Goal: Task Accomplishment & Management: Complete application form

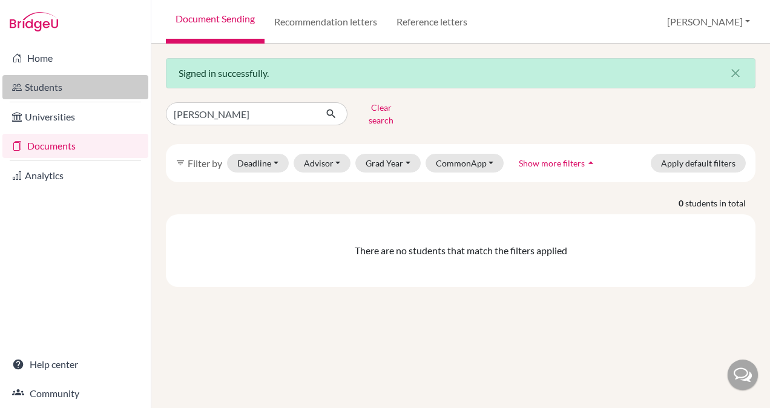
click at [44, 85] on link "Students" at bounding box center [75, 87] width 146 height 24
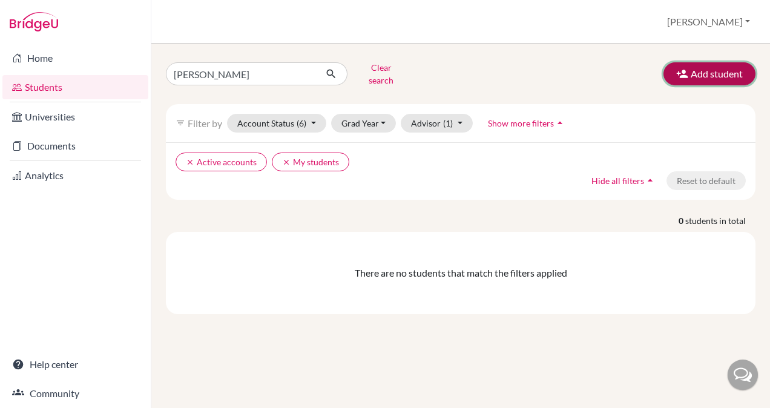
click at [683, 79] on button "Add student" at bounding box center [710, 73] width 92 height 23
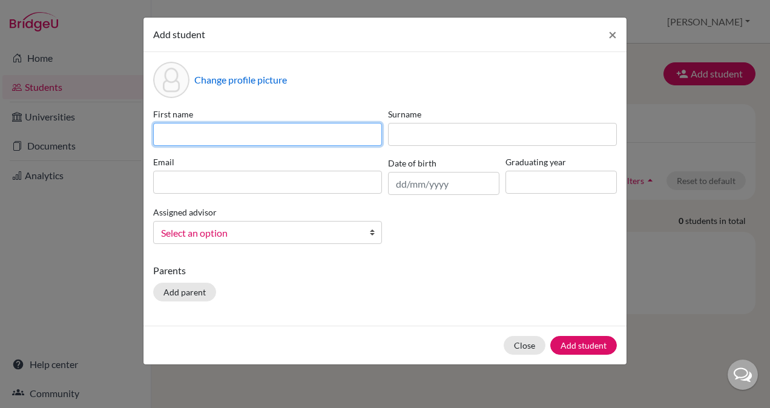
click at [231, 130] on input at bounding box center [267, 134] width 229 height 23
type input "Hrithik"
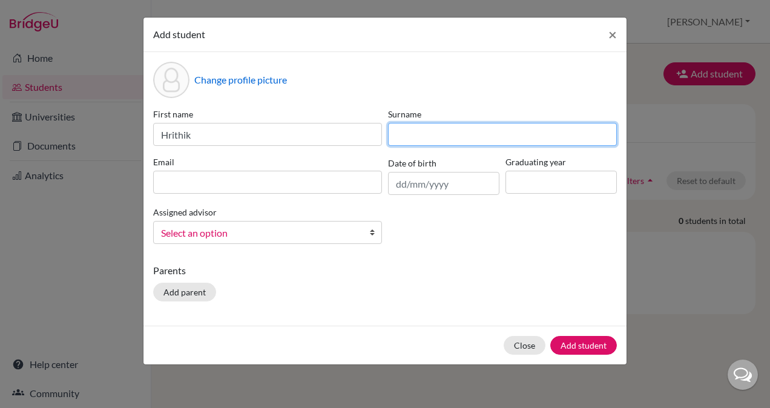
click at [403, 133] on input at bounding box center [502, 134] width 229 height 23
type input "Peddireddy"
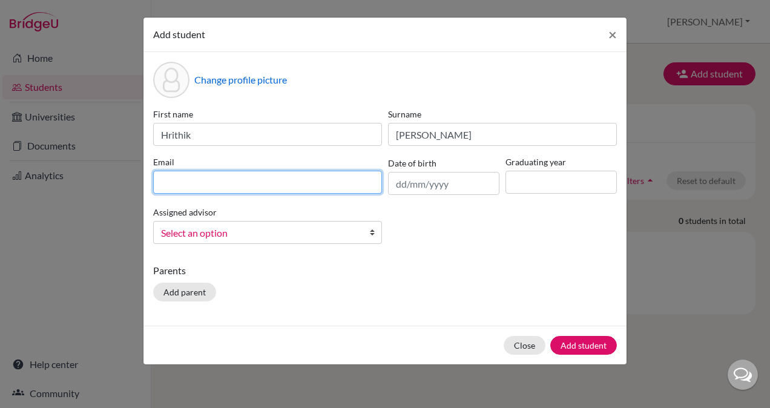
click at [302, 179] on input at bounding box center [267, 182] width 229 height 23
type input "hrithikpeddireddy@gmail.com"
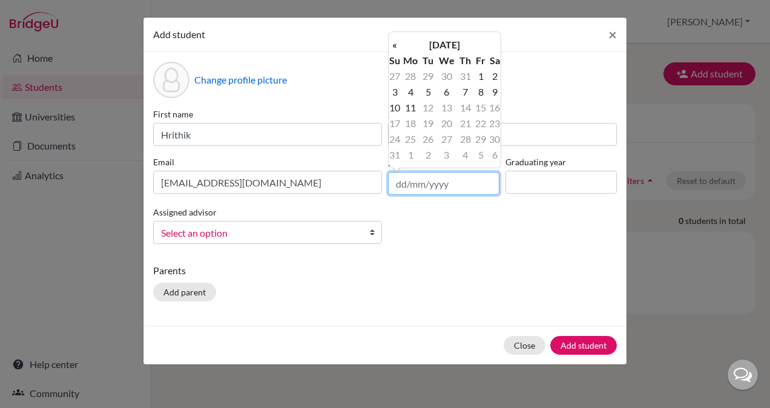
click at [440, 191] on input "text" at bounding box center [443, 183] width 111 height 23
type input "25/09/2008"
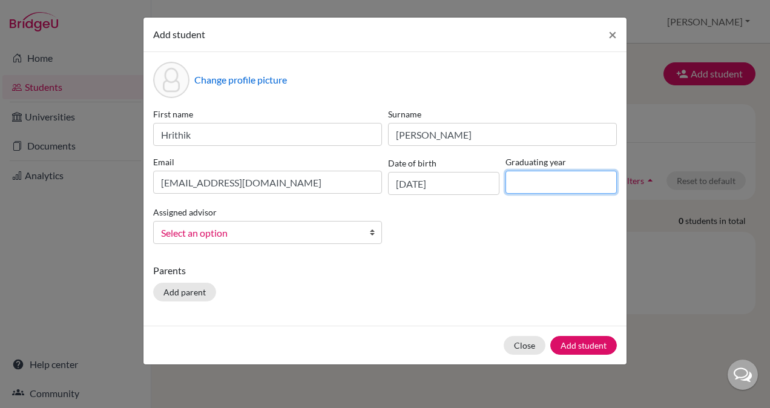
click at [538, 186] on input at bounding box center [561, 182] width 111 height 23
type input "2026"
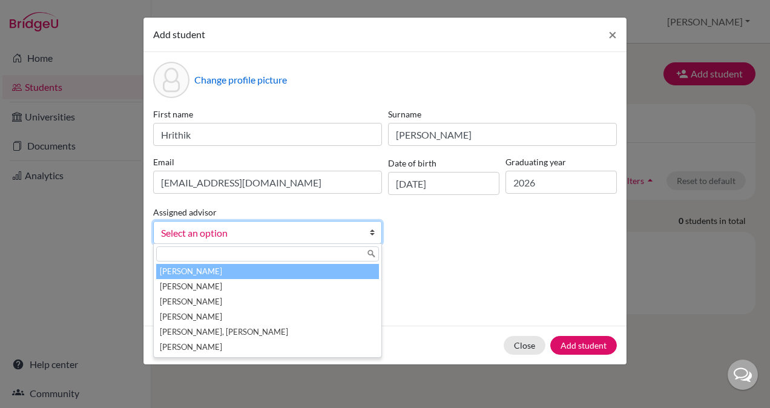
click at [239, 268] on li "[PERSON_NAME]" at bounding box center [267, 271] width 223 height 15
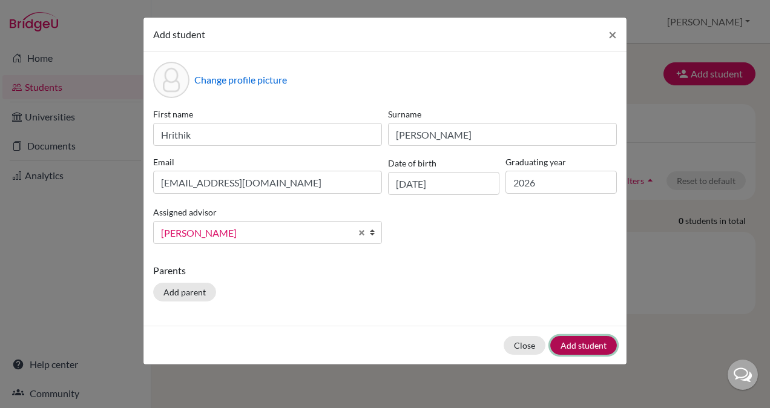
click at [578, 349] on button "Add student" at bounding box center [584, 345] width 67 height 19
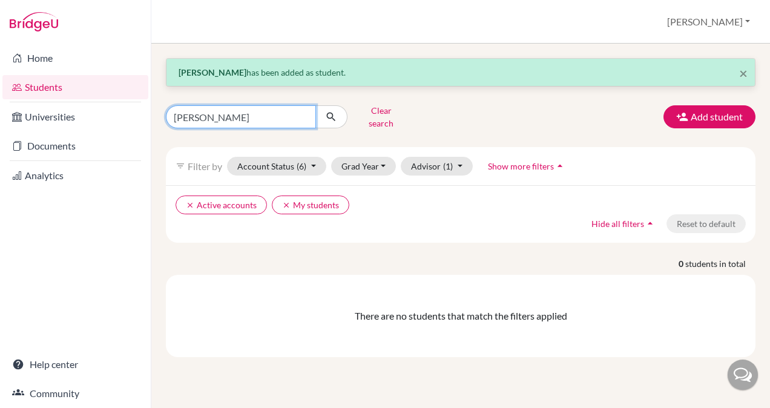
click at [302, 113] on input "gayam" at bounding box center [241, 116] width 150 height 23
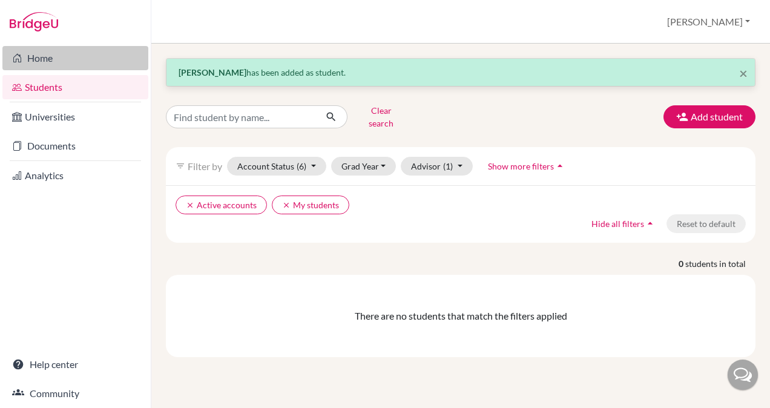
click at [59, 52] on link "Home" at bounding box center [75, 58] width 146 height 24
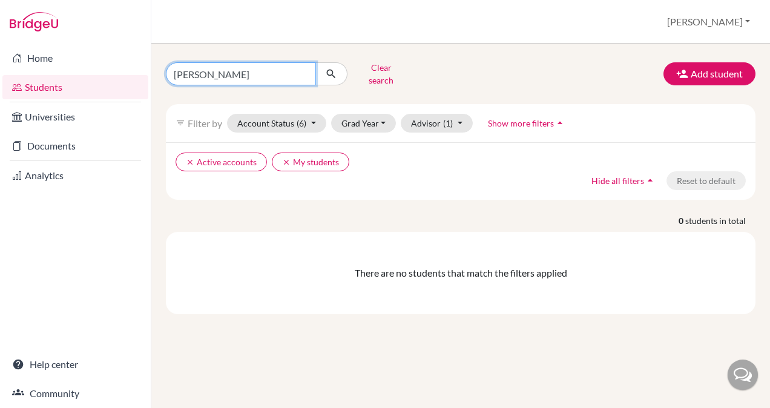
click at [297, 72] on input "gayam" at bounding box center [241, 73] width 150 height 23
click at [303, 71] on input "gayam" at bounding box center [241, 73] width 150 height 23
type input "[PERSON_NAME]"
click button "submit" at bounding box center [332, 73] width 32 height 23
type input "krithisha"
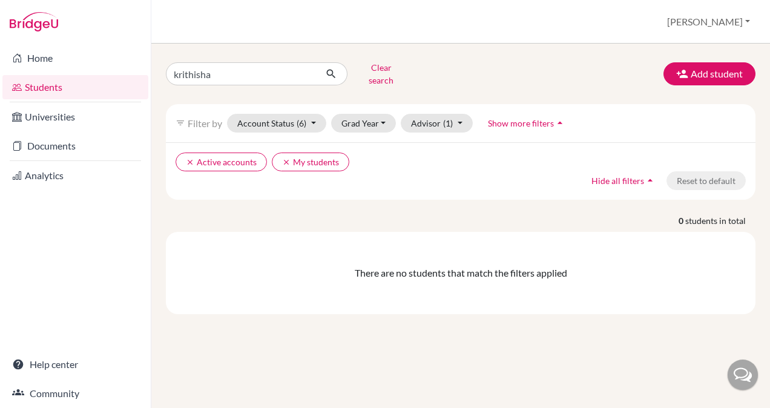
click at [487, 78] on div "krithisha Clear search Add student" at bounding box center [461, 73] width 608 height 31
click at [327, 68] on icon "submit" at bounding box center [331, 74] width 12 height 12
click at [302, 71] on input "krithisha" at bounding box center [241, 73] width 150 height 23
